Goal: Task Accomplishment & Management: Manage account settings

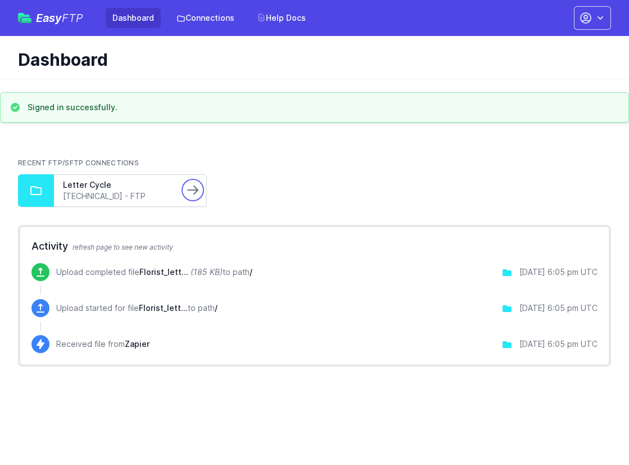
click at [195, 192] on icon at bounding box center [193, 190] width 10 height 8
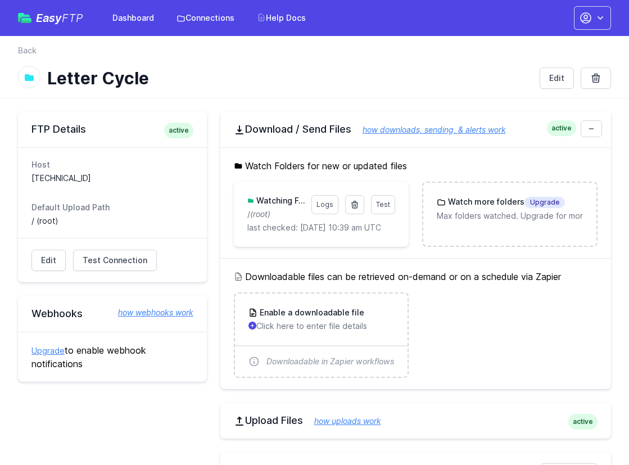
drag, startPoint x: 30, startPoint y: 179, endPoint x: 88, endPoint y: 181, distance: 57.4
click at [88, 181] on div "Host 185.199.220.67 Default Upload Path / (root)" at bounding box center [112, 192] width 189 height 91
click at [105, 256] on span "Test Connection" at bounding box center [115, 260] width 65 height 11
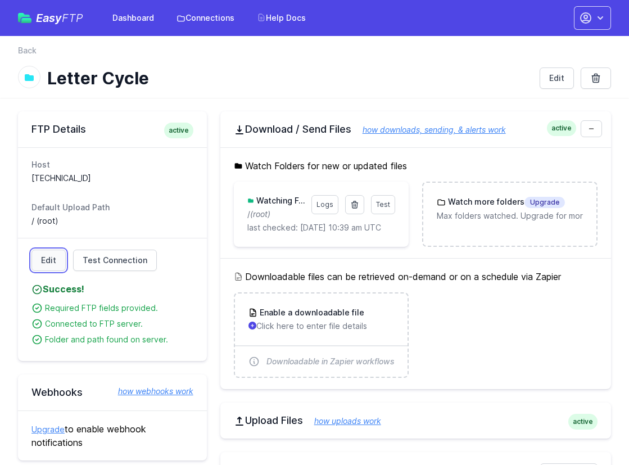
click at [61, 263] on link "Edit" at bounding box center [48, 260] width 34 height 21
